Goal: Task Accomplishment & Management: Complete application form

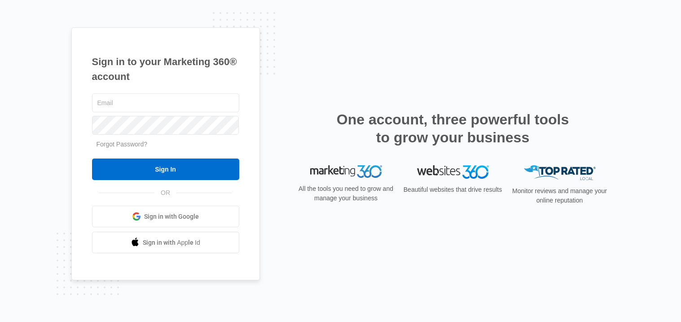
click at [176, 221] on link "Sign in with Google" at bounding box center [165, 216] width 147 height 22
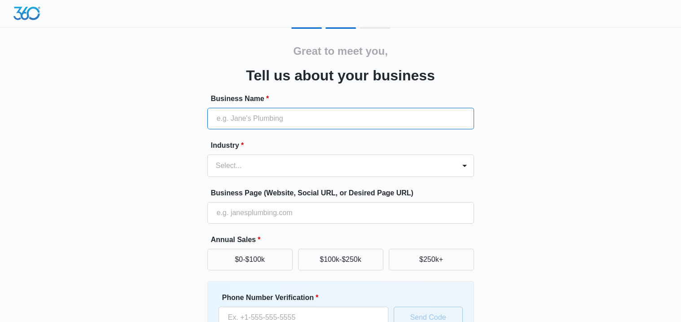
click at [340, 123] on input "Business Name *" at bounding box center [340, 119] width 267 height 22
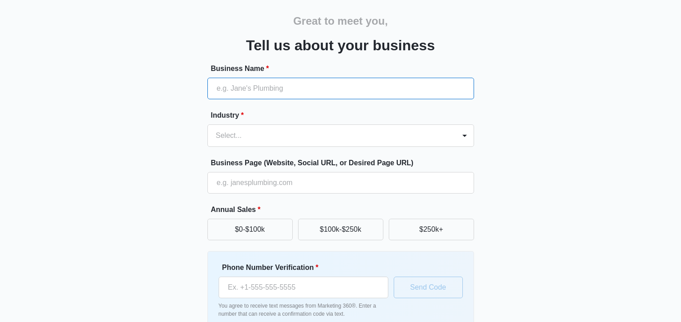
scroll to position [20, 0]
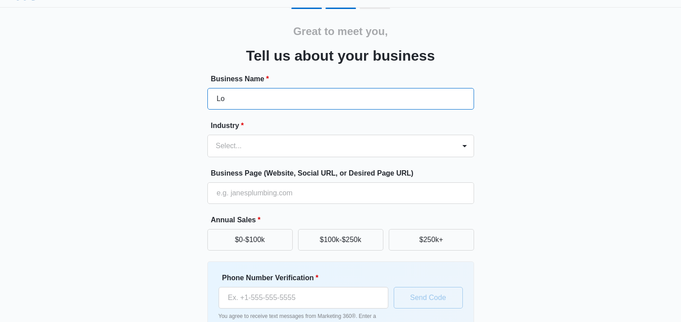
type input "L"
type input "Junk"
